Goal: Task Accomplishment & Management: Use online tool/utility

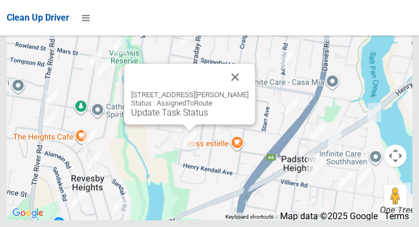
scroll to position [7627, 0]
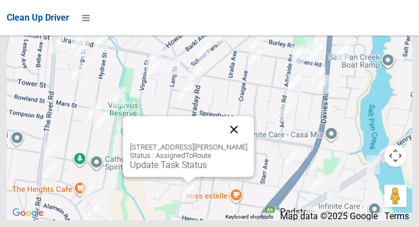
click at [247, 143] on button "Close" at bounding box center [233, 129] width 27 height 27
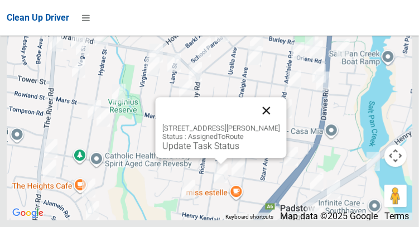
click at [280, 124] on button "Close" at bounding box center [266, 110] width 27 height 27
click at [155, 158] on div "9 Connolly Avenue, PADSTOW HEIGHTS NSW 2211 Status : AssignedToRoute Update Tas…" at bounding box center [220, 127] width 131 height 61
click at [162, 151] on link "Update Task Status" at bounding box center [200, 146] width 77 height 11
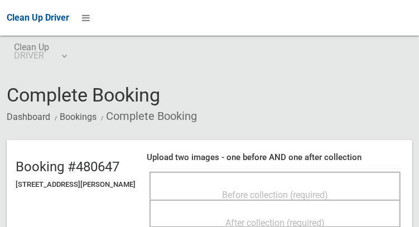
click at [327, 200] on span "Before collection (required)" at bounding box center [275, 195] width 106 height 11
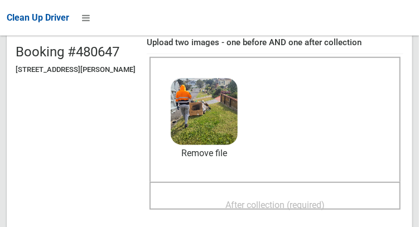
scroll to position [141, 0]
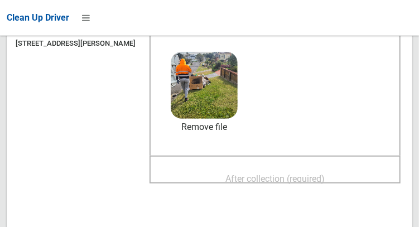
click at [325, 184] on span "After collection (required)" at bounding box center [274, 179] width 99 height 11
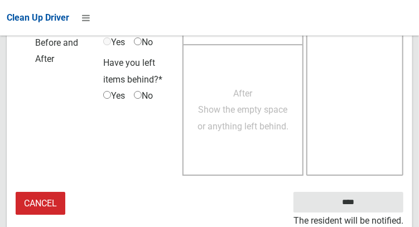
scroll to position [1017, 0]
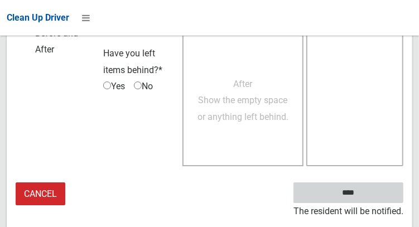
click at [365, 203] on input "****" at bounding box center [349, 192] width 110 height 21
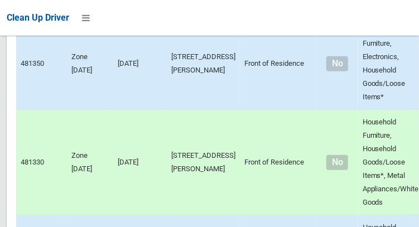
scroll to position [2760, 0]
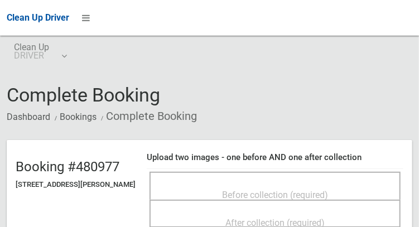
click at [328, 190] on span "Before collection (required)" at bounding box center [275, 195] width 106 height 11
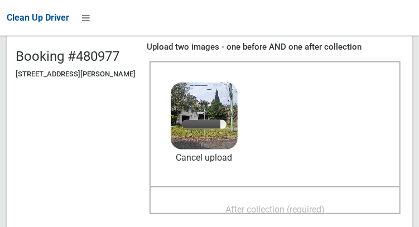
scroll to position [111, 0]
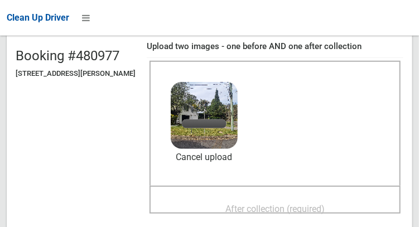
click at [325, 204] on span "After collection (required)" at bounding box center [274, 209] width 99 height 11
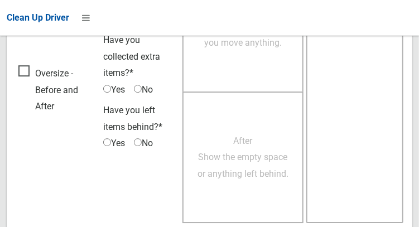
scroll to position [1007, 0]
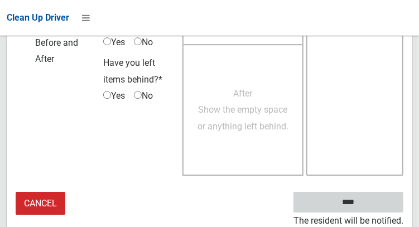
click at [365, 208] on input "****" at bounding box center [349, 202] width 110 height 21
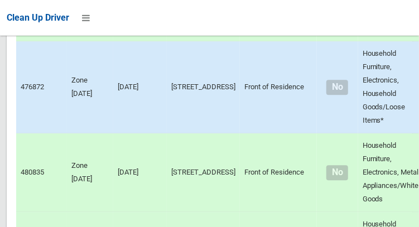
scroll to position [7640, 0]
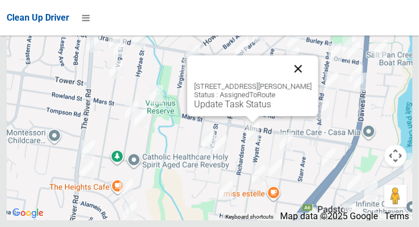
click at [310, 82] on button "Close" at bounding box center [298, 68] width 27 height 27
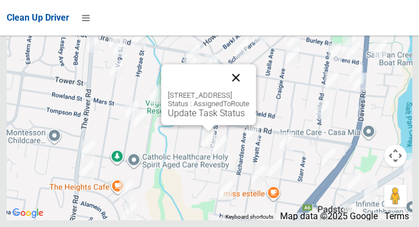
click at [249, 91] on button "Close" at bounding box center [236, 77] width 27 height 27
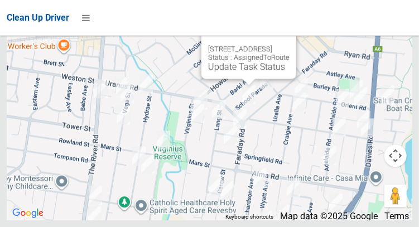
click at [290, 45] on button "Close" at bounding box center [276, 31] width 27 height 27
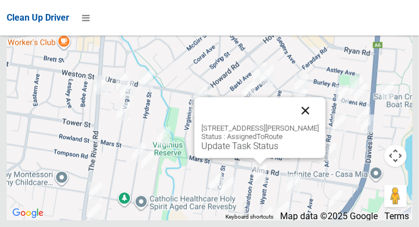
click at [317, 124] on button "Close" at bounding box center [305, 110] width 27 height 27
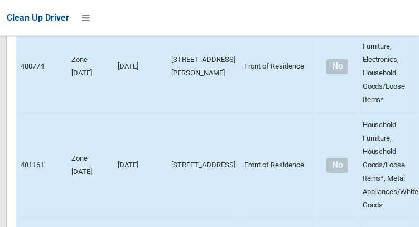
scroll to position [3564, 0]
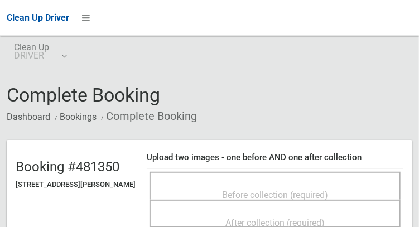
click at [296, 192] on span "Before collection (required)" at bounding box center [275, 195] width 106 height 11
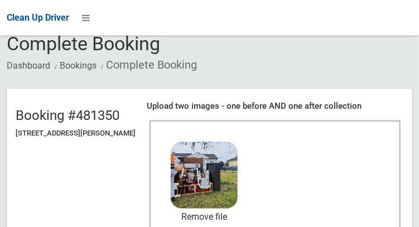
scroll to position [105, 0]
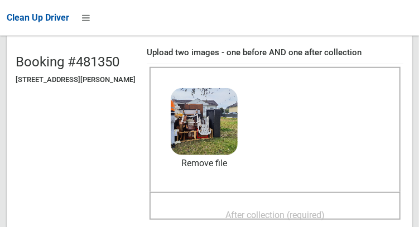
click at [325, 210] on span "After collection (required)" at bounding box center [274, 215] width 99 height 11
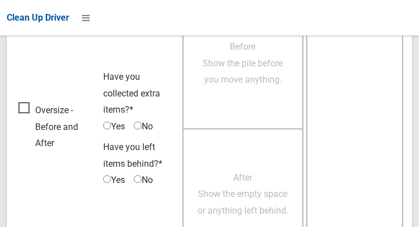
scroll to position [1007, 0]
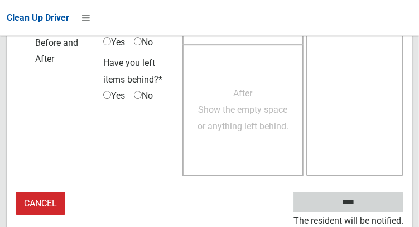
click at [365, 206] on input "****" at bounding box center [349, 202] width 110 height 21
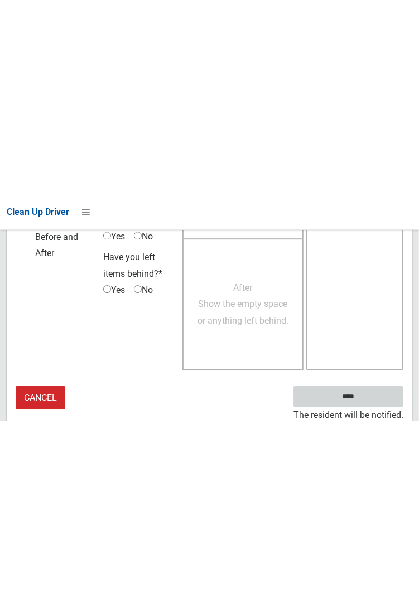
scroll to position [645, 0]
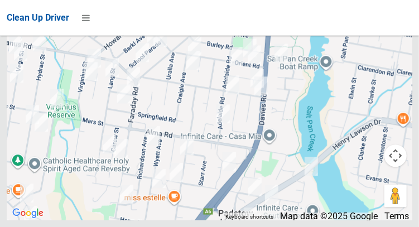
scroll to position [7640, 0]
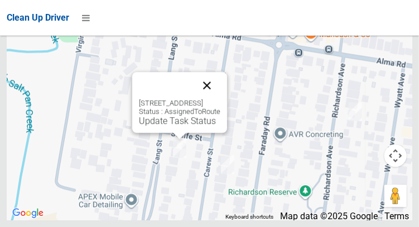
click at [220, 99] on button "Close" at bounding box center [207, 85] width 27 height 27
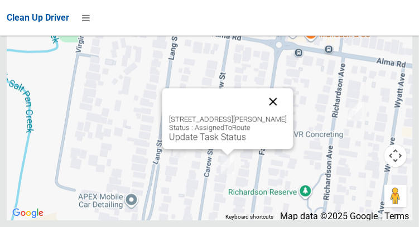
click at [282, 115] on button "Close" at bounding box center [273, 101] width 27 height 27
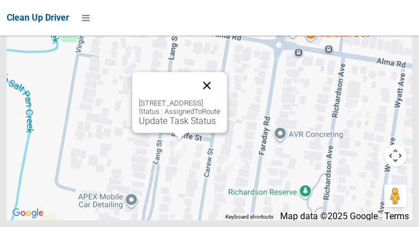
click at [220, 99] on button "Close" at bounding box center [207, 85] width 27 height 27
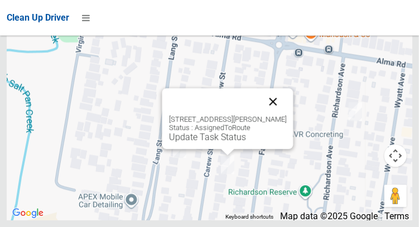
click at [271, 115] on button "Close" at bounding box center [273, 101] width 27 height 27
click at [223, 142] on link "Update Task Status" at bounding box center [207, 137] width 77 height 11
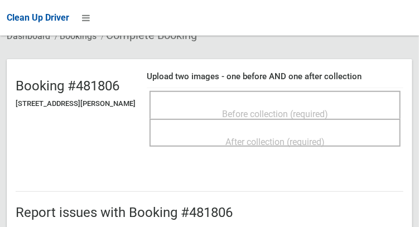
scroll to position [97, 0]
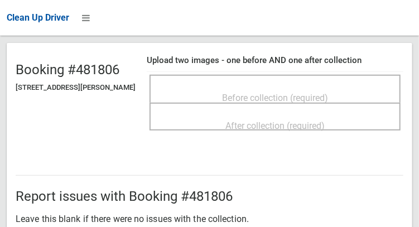
click at [287, 93] on span "Before collection (required)" at bounding box center [275, 98] width 106 height 11
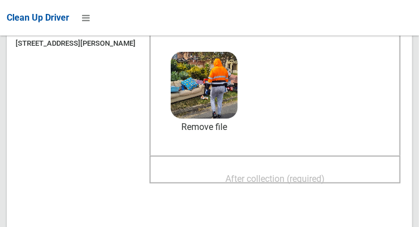
scroll to position [143, 0]
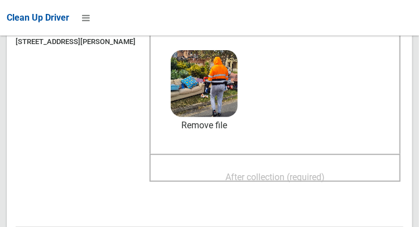
click at [319, 172] on span "After collection (required)" at bounding box center [274, 177] width 99 height 11
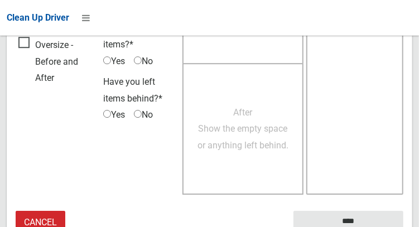
scroll to position [1007, 0]
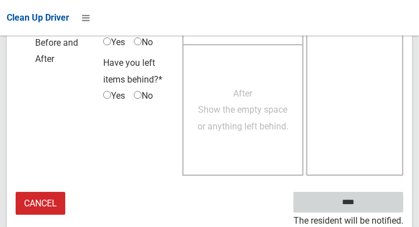
click at [365, 206] on input "****" at bounding box center [349, 202] width 110 height 21
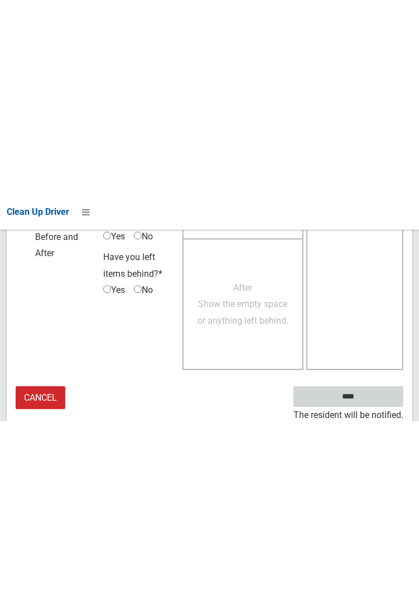
scroll to position [645, 0]
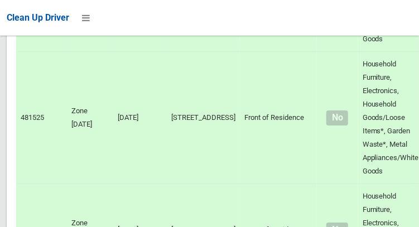
scroll to position [7640, 0]
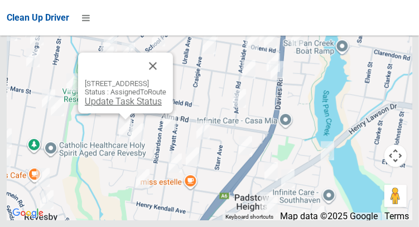
click at [124, 107] on link "Update Task Status" at bounding box center [123, 101] width 77 height 11
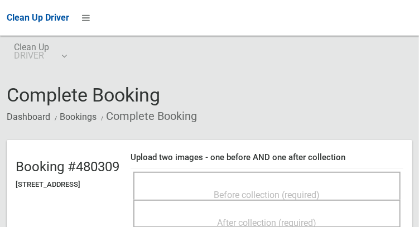
click at [348, 187] on div "Before collection (required)" at bounding box center [267, 194] width 243 height 21
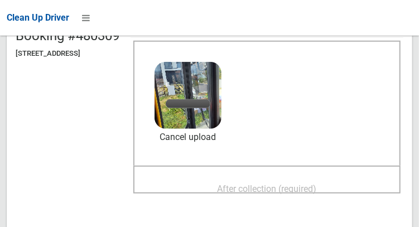
scroll to position [133, 0]
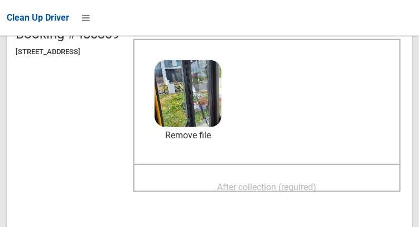
click at [317, 182] on span "After collection (required)" at bounding box center [267, 187] width 99 height 11
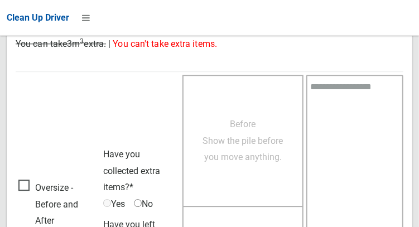
scroll to position [1007, 0]
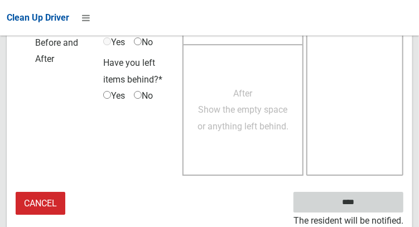
click at [365, 206] on input "****" at bounding box center [349, 202] width 110 height 21
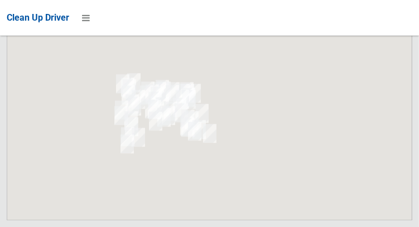
scroll to position [7640, 0]
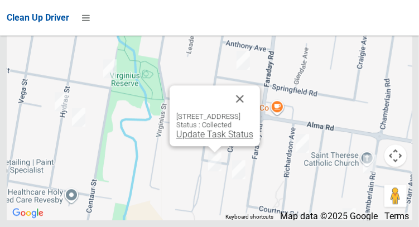
click at [207, 140] on link "Update Task Status" at bounding box center [214, 134] width 77 height 11
click at [253, 112] on button "Close" at bounding box center [240, 98] width 27 height 27
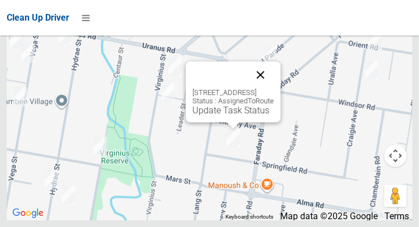
click at [274, 88] on button "Close" at bounding box center [260, 74] width 27 height 27
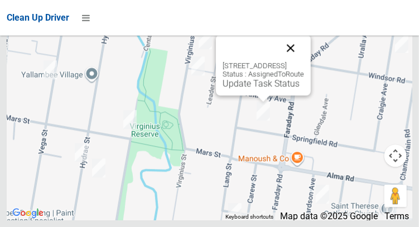
click at [304, 61] on button "Close" at bounding box center [290, 48] width 27 height 27
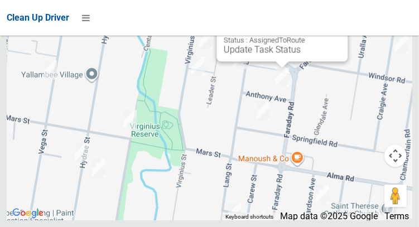
click at [339, 27] on button "Close" at bounding box center [327, 14] width 27 height 27
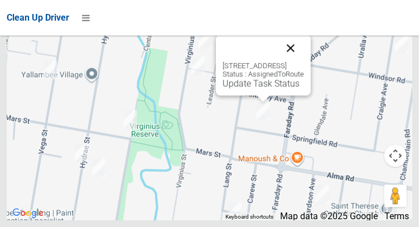
click at [304, 61] on button "Close" at bounding box center [290, 48] width 27 height 27
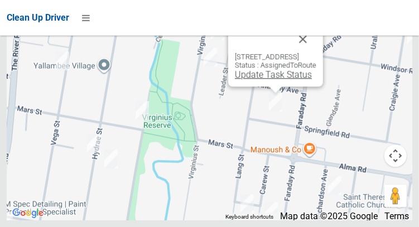
click at [272, 80] on link "Update Task Status" at bounding box center [273, 74] width 77 height 11
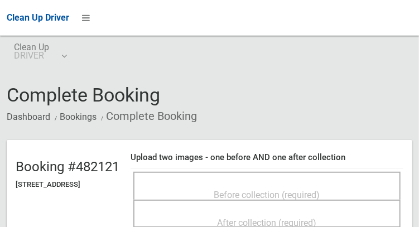
click at [268, 191] on span "Before collection (required)" at bounding box center [267, 195] width 106 height 11
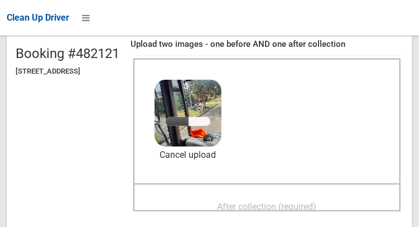
scroll to position [113, 0]
click at [317, 201] on span "After collection (required)" at bounding box center [267, 206] width 99 height 11
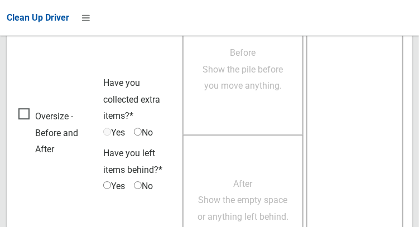
scroll to position [1007, 0]
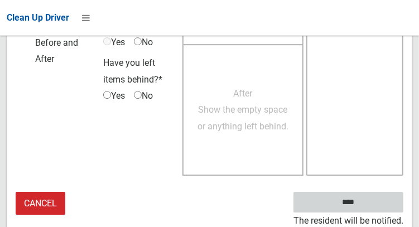
click at [365, 209] on input "****" at bounding box center [349, 202] width 110 height 21
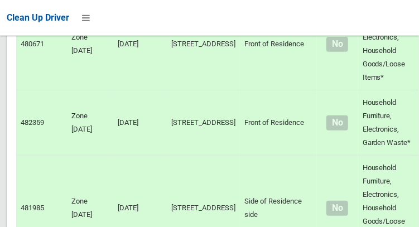
scroll to position [7640, 0]
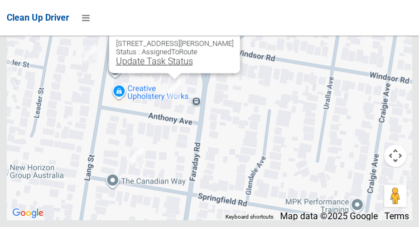
click at [157, 66] on link "Update Task Status" at bounding box center [154, 61] width 77 height 11
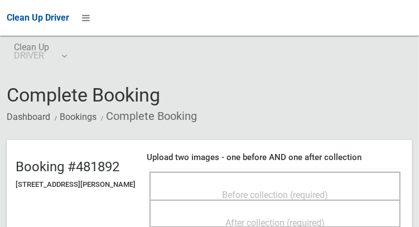
click at [328, 190] on span "Before collection (required)" at bounding box center [275, 195] width 106 height 11
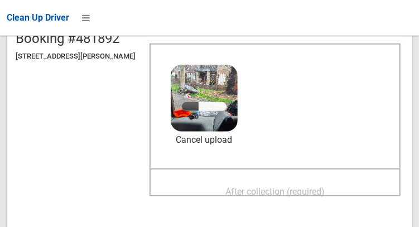
scroll to position [129, 0]
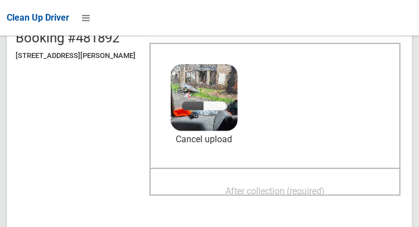
click at [325, 186] on span "After collection (required)" at bounding box center [274, 191] width 99 height 11
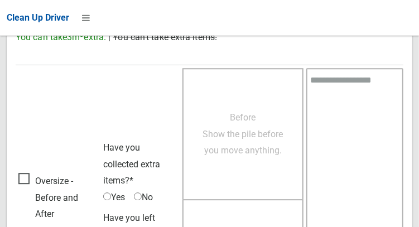
scroll to position [1007, 0]
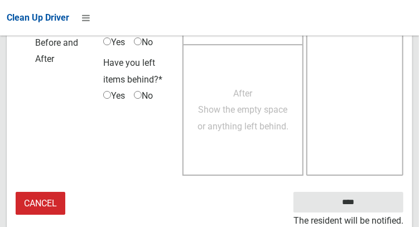
click at [359, 215] on small "The resident will be notified." at bounding box center [349, 221] width 110 height 17
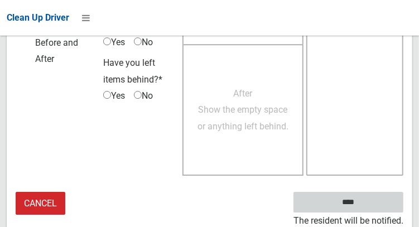
click at [365, 209] on input "****" at bounding box center [349, 202] width 110 height 21
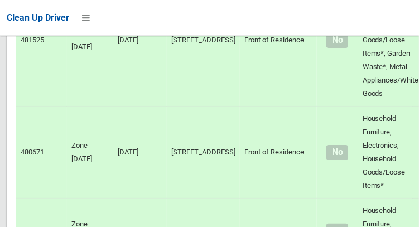
scroll to position [7640, 0]
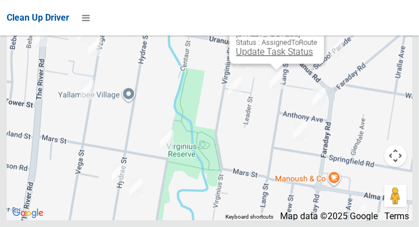
click at [285, 57] on link "Update Task Status" at bounding box center [274, 51] width 77 height 11
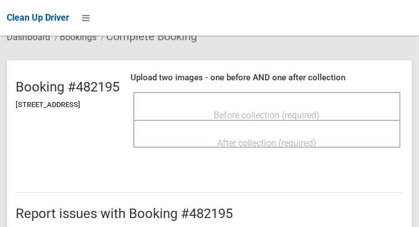
scroll to position [104, 0]
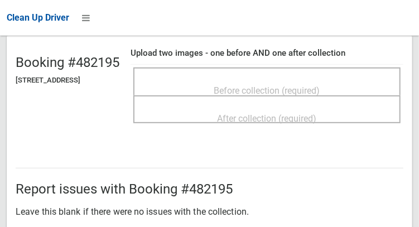
click at [280, 86] on span "Before collection (required)" at bounding box center [267, 90] width 106 height 11
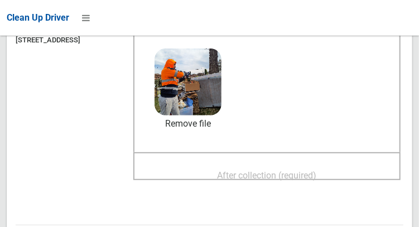
scroll to position [145, 0]
click at [317, 170] on span "After collection (required)" at bounding box center [267, 175] width 99 height 11
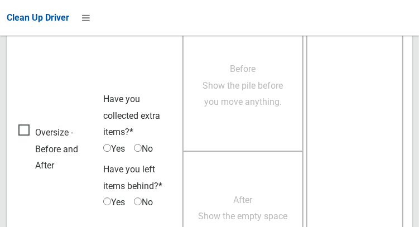
scroll to position [1007, 0]
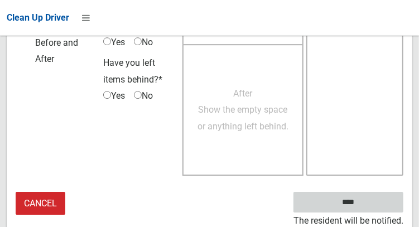
click at [365, 209] on input "****" at bounding box center [349, 202] width 110 height 21
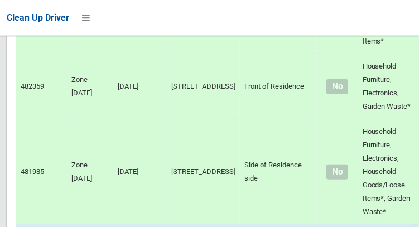
scroll to position [7640, 0]
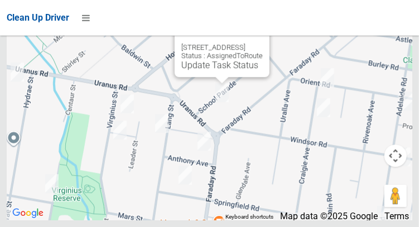
click at [263, 43] on button "Close" at bounding box center [249, 29] width 27 height 27
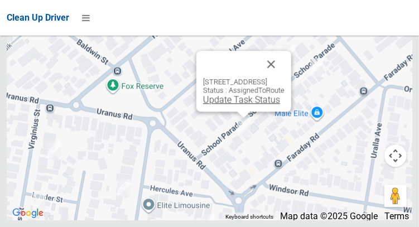
click at [230, 105] on link "Update Task Status" at bounding box center [241, 99] width 77 height 11
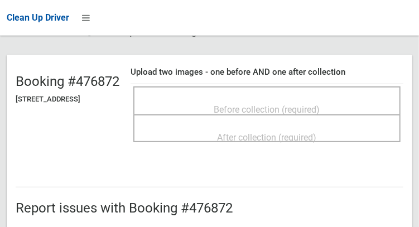
scroll to position [86, 0]
click at [320, 104] on span "Before collection (required)" at bounding box center [267, 109] width 106 height 11
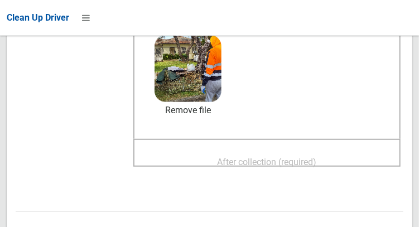
scroll to position [176, 0]
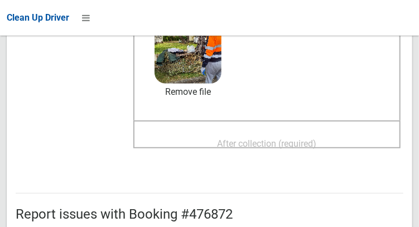
click at [315, 138] on span "After collection (required)" at bounding box center [267, 143] width 99 height 11
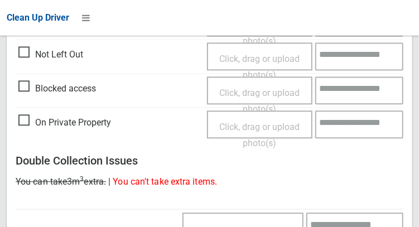
scroll to position [1007, 0]
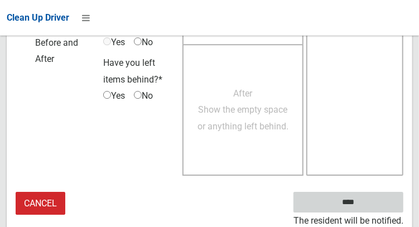
click at [365, 208] on input "****" at bounding box center [349, 202] width 110 height 21
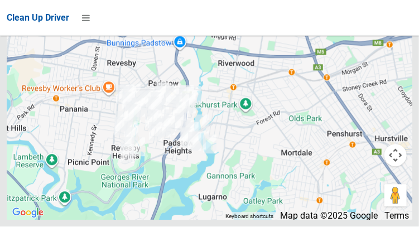
scroll to position [7640, 0]
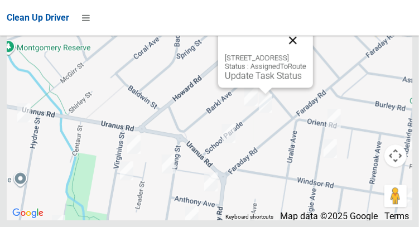
click at [306, 54] on button "Close" at bounding box center [293, 40] width 27 height 27
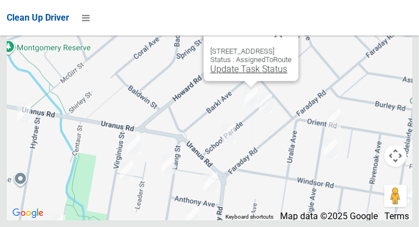
click at [249, 74] on link "Update Task Status" at bounding box center [248, 69] width 77 height 11
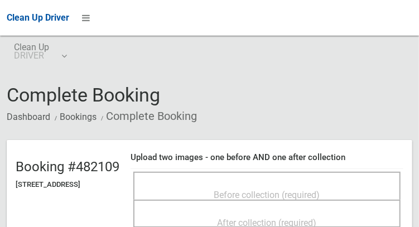
click at [280, 190] on span "Before collection (required)" at bounding box center [267, 195] width 106 height 11
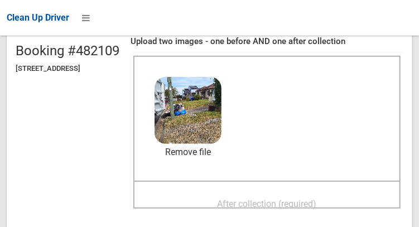
scroll to position [121, 0]
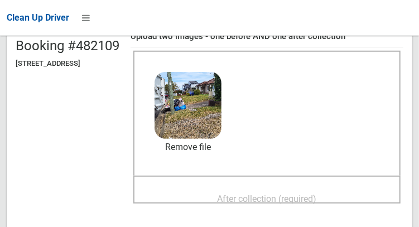
click at [317, 194] on span "After collection (required)" at bounding box center [267, 199] width 99 height 11
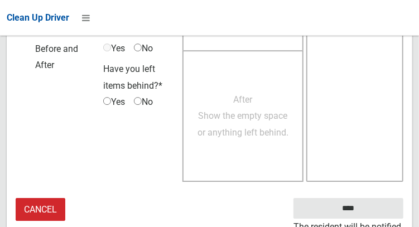
scroll to position [1007, 0]
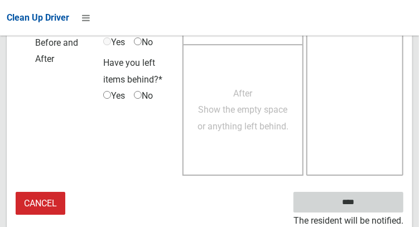
click at [365, 206] on input "****" at bounding box center [349, 202] width 110 height 21
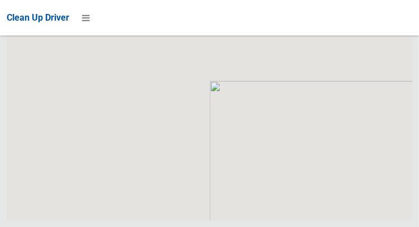
scroll to position [7640, 0]
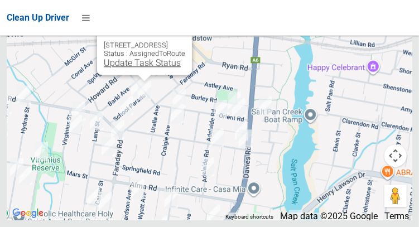
click at [142, 68] on link "Update Task Status" at bounding box center [142, 62] width 77 height 11
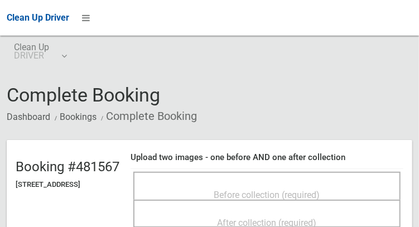
click at [273, 190] on span "Before collection (required)" at bounding box center [267, 195] width 106 height 11
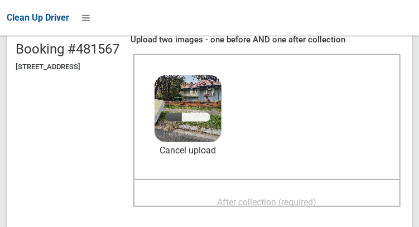
scroll to position [119, 0]
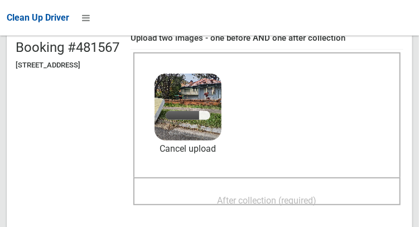
click at [301, 190] on div "After collection (required)" at bounding box center [267, 200] width 243 height 21
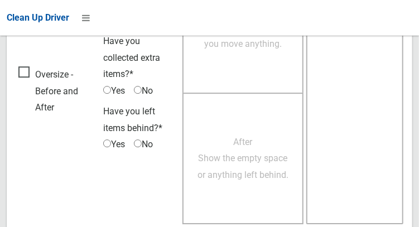
scroll to position [1007, 0]
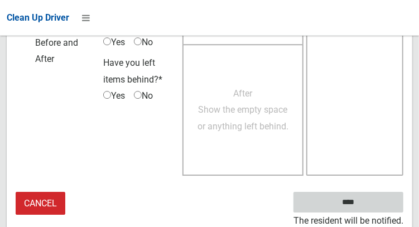
click at [365, 209] on input "****" at bounding box center [349, 202] width 110 height 21
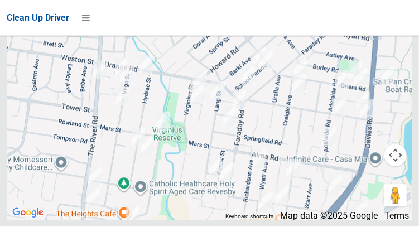
scroll to position [7640, 0]
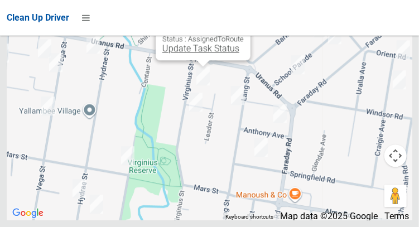
click at [198, 54] on link "Update Task Status" at bounding box center [200, 48] width 77 height 11
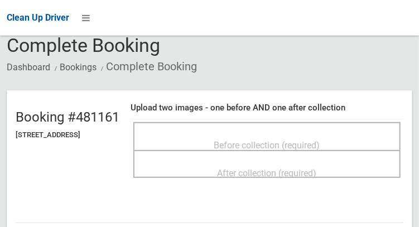
scroll to position [68, 0]
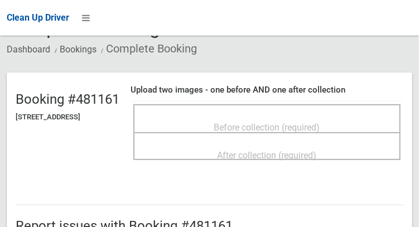
click at [355, 121] on div "Before collection (required)" at bounding box center [267, 127] width 243 height 21
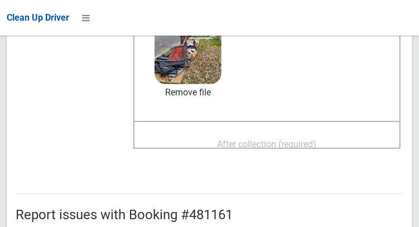
scroll to position [176, 0]
click at [317, 140] on span "After collection (required)" at bounding box center [267, 143] width 99 height 11
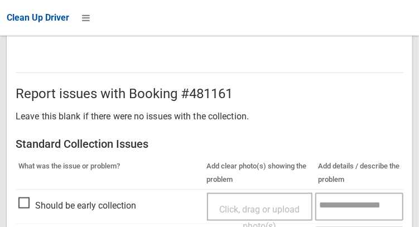
scroll to position [1007, 0]
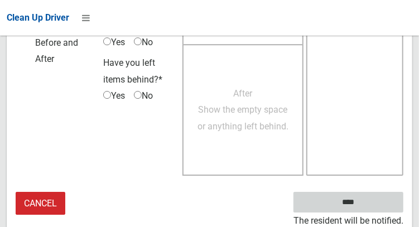
click at [365, 206] on input "****" at bounding box center [349, 202] width 110 height 21
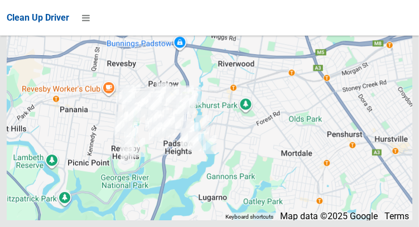
scroll to position [7640, 0]
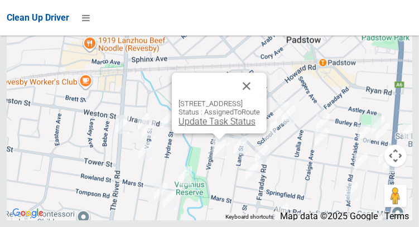
click at [216, 127] on link "Update Task Status" at bounding box center [217, 121] width 77 height 11
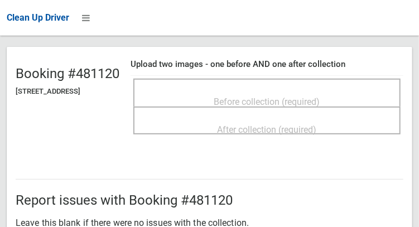
scroll to position [95, 0]
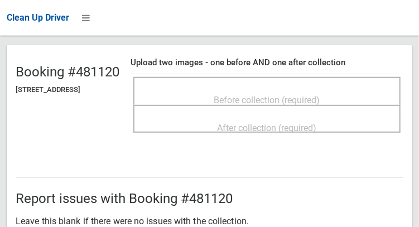
click at [357, 90] on div "Before collection (required)" at bounding box center [267, 99] width 243 height 21
click at [319, 95] on span "Before collection (required)" at bounding box center [267, 100] width 106 height 11
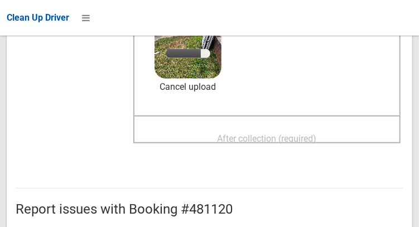
scroll to position [181, 0]
click at [317, 137] on span "After collection (required)" at bounding box center [267, 139] width 99 height 11
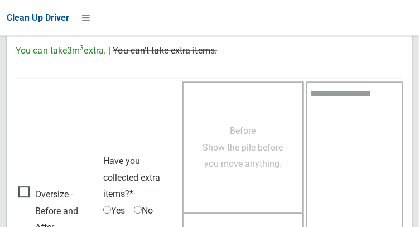
scroll to position [1007, 0]
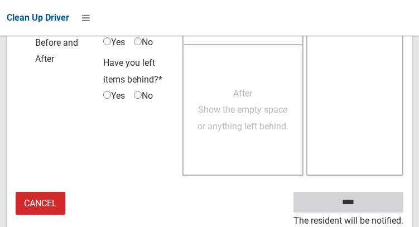
click at [364, 209] on input "****" at bounding box center [349, 202] width 110 height 21
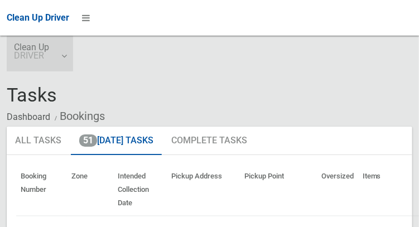
click at [69, 60] on link "Clean Up DRIVER" at bounding box center [40, 54] width 66 height 36
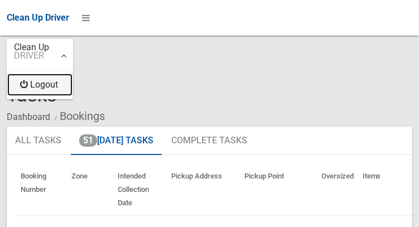
click at [56, 88] on link "Logout" at bounding box center [39, 85] width 65 height 22
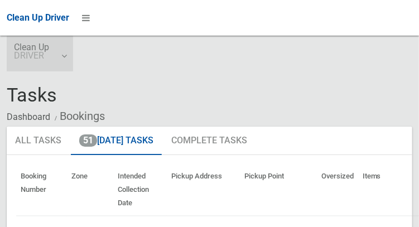
click at [66, 56] on link "Clean Up DRIVER" at bounding box center [40, 54] width 66 height 36
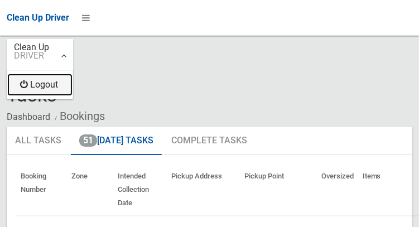
click at [59, 92] on link "Logout" at bounding box center [39, 85] width 65 height 22
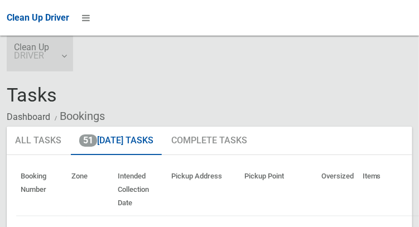
click at [69, 61] on link "Clean Up DRIVER" at bounding box center [40, 54] width 66 height 36
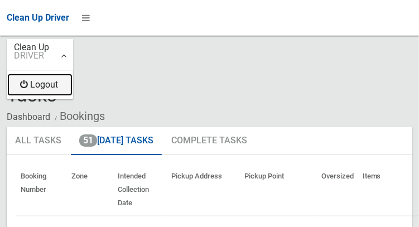
click at [56, 89] on link "Logout" at bounding box center [39, 85] width 65 height 22
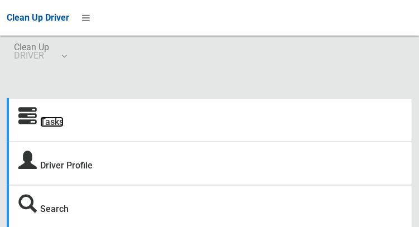
click at [51, 123] on link "Tasks" at bounding box center [51, 122] width 23 height 11
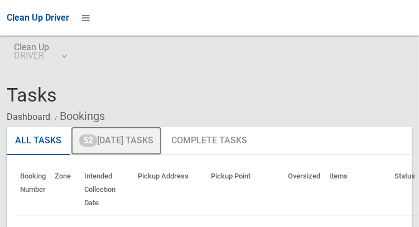
click at [145, 140] on link "52 [DATE] Tasks" at bounding box center [116, 141] width 91 height 29
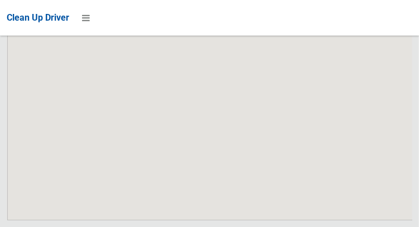
scroll to position [8067, 0]
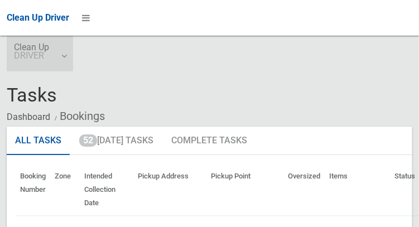
click at [66, 59] on link "Clean Up DRIVER" at bounding box center [40, 54] width 66 height 36
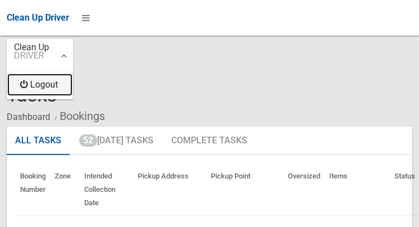
click at [59, 92] on link "Logout" at bounding box center [39, 85] width 65 height 22
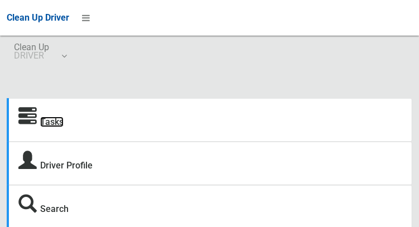
click at [52, 122] on link "Tasks" at bounding box center [51, 122] width 23 height 11
click at [58, 124] on link "Tasks" at bounding box center [51, 122] width 23 height 11
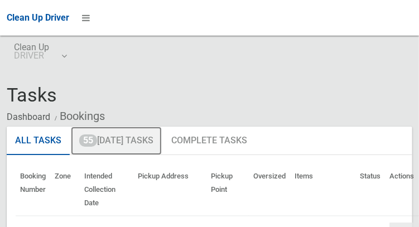
click at [140, 139] on link "55 [DATE] Tasks" at bounding box center [116, 141] width 91 height 29
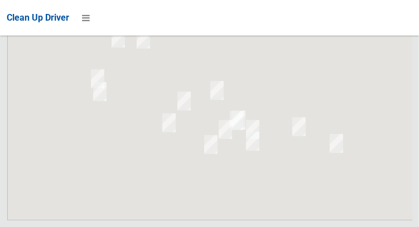
scroll to position [2858, 0]
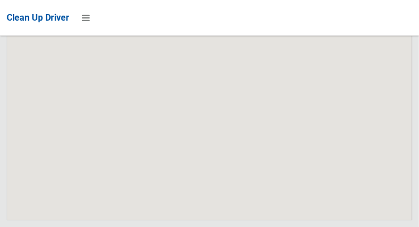
scroll to position [7594, 0]
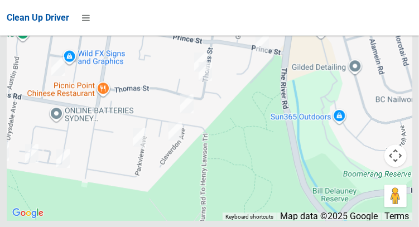
click at [106, 191] on div at bounding box center [210, 80] width 406 height 279
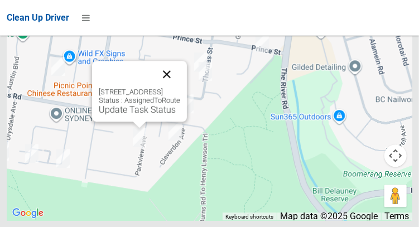
click at [180, 88] on button "Close" at bounding box center [166, 74] width 27 height 27
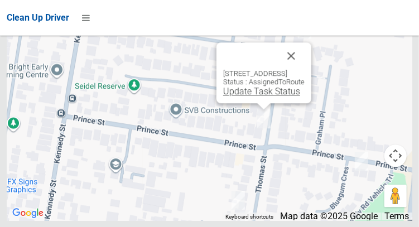
click at [261, 97] on link "Update Task Status" at bounding box center [261, 91] width 77 height 11
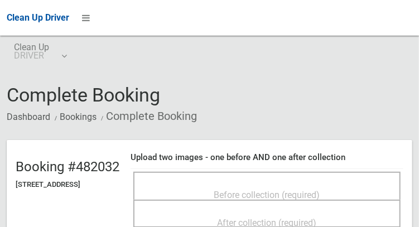
click at [320, 190] on span "Before collection (required)" at bounding box center [267, 195] width 106 height 11
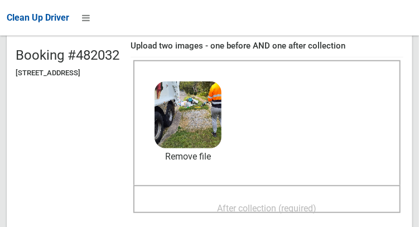
scroll to position [117, 0]
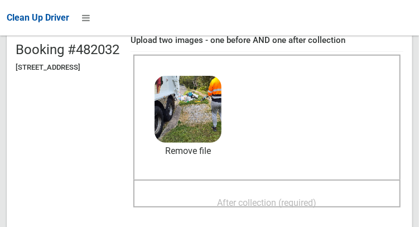
click at [317, 198] on span "After collection (required)" at bounding box center [267, 203] width 99 height 11
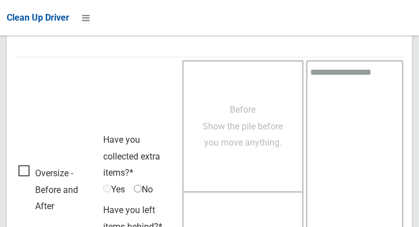
scroll to position [1007, 0]
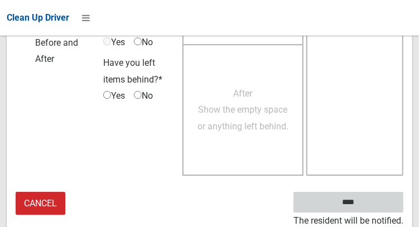
click at [365, 204] on input "****" at bounding box center [349, 202] width 110 height 21
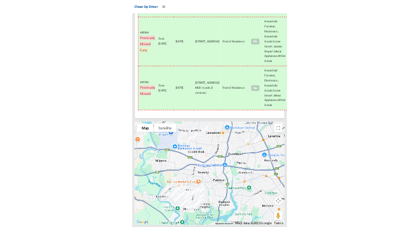
scroll to position [7191, 0]
